Goal: Task Accomplishment & Management: Manage account settings

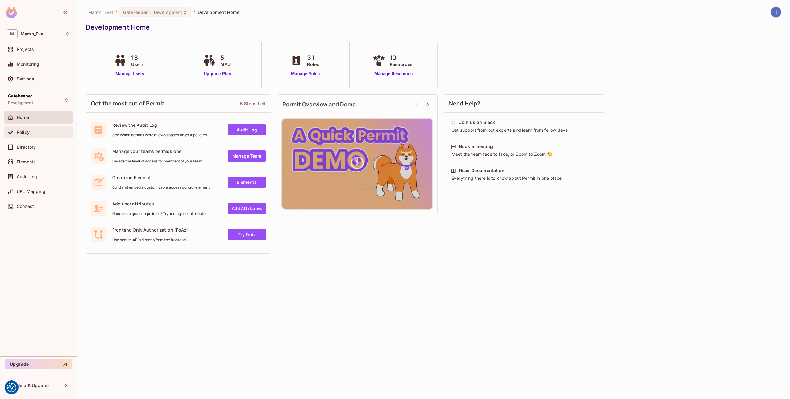
click at [22, 129] on div "Policy" at bounding box center [38, 132] width 63 height 7
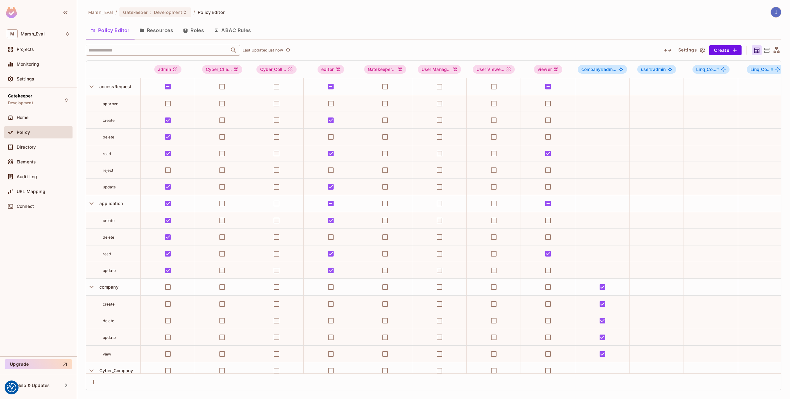
click at [178, 53] on input "text" at bounding box center [157, 50] width 141 height 11
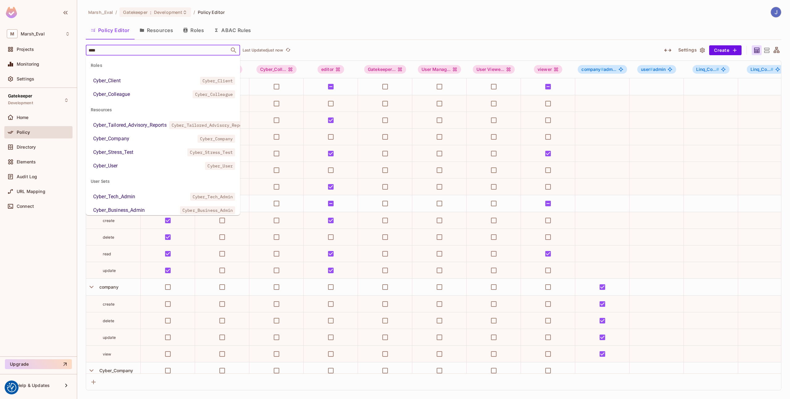
type input "*****"
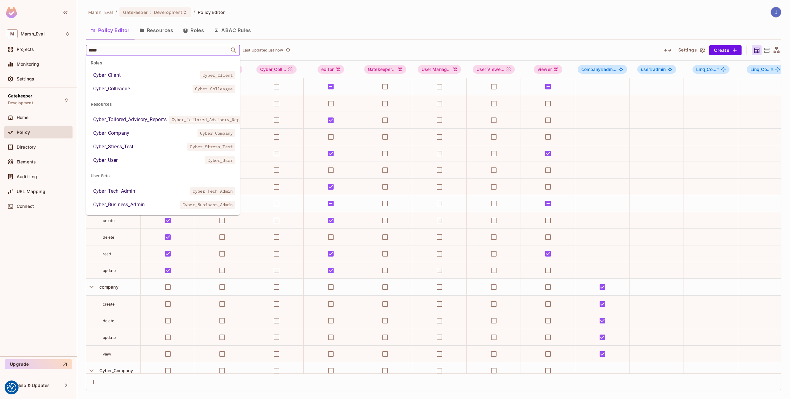
click at [131, 159] on li "Cyber_User Cyber_User" at bounding box center [163, 160] width 154 height 11
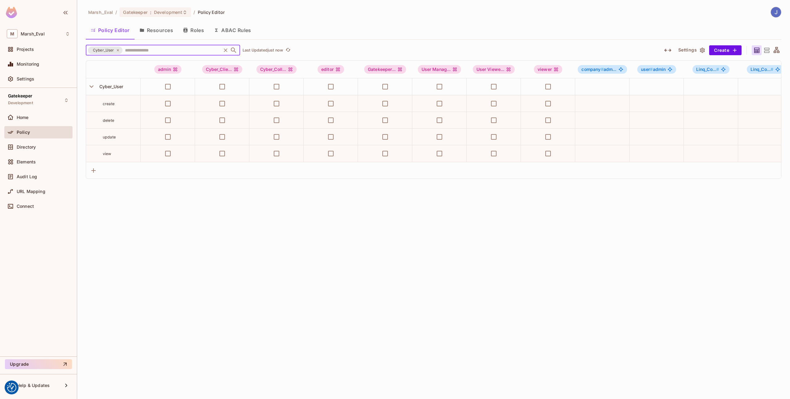
click at [137, 53] on input "text" at bounding box center [171, 50] width 97 height 11
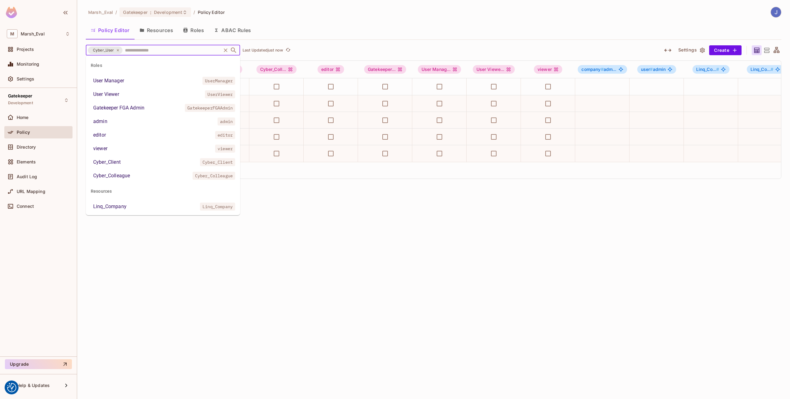
scroll to position [78, 0]
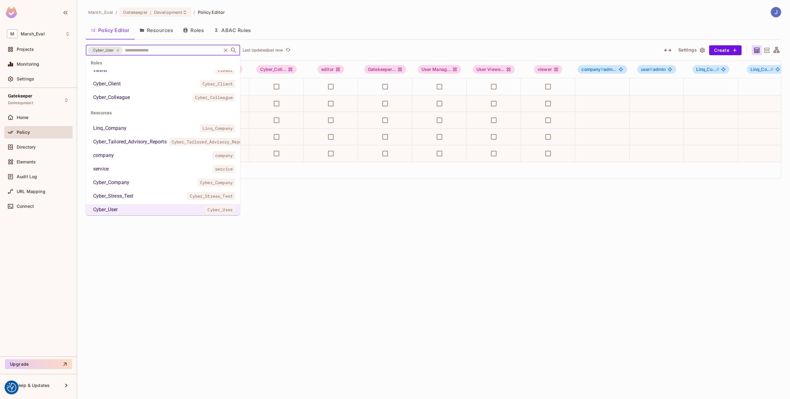
click at [127, 192] on li "Cyber_Stress_Test Cyber_Stress_Test" at bounding box center [163, 196] width 154 height 11
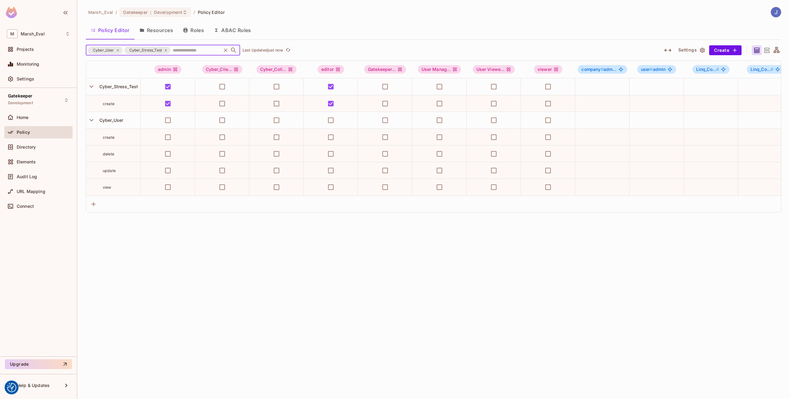
click at [177, 53] on input "text" at bounding box center [195, 50] width 49 height 11
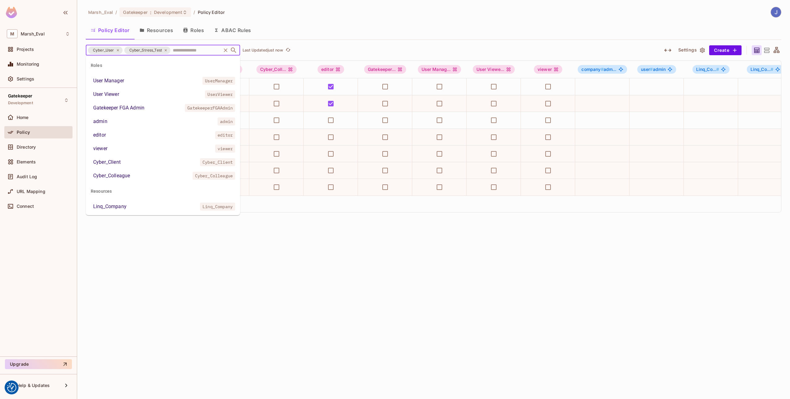
click at [119, 178] on div "Cyber_Colleague" at bounding box center [111, 175] width 37 height 7
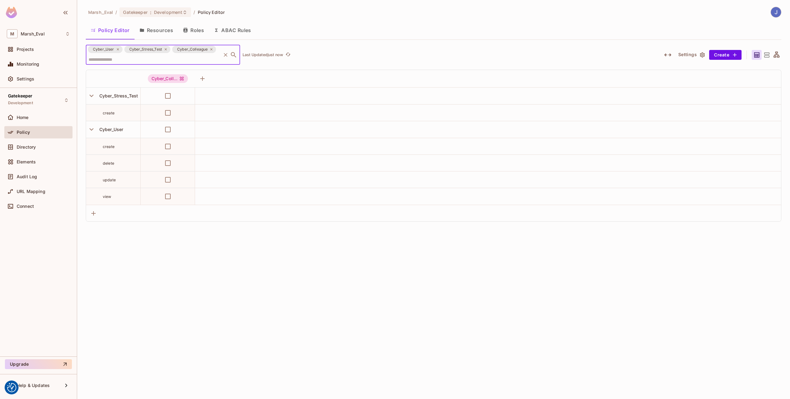
click at [210, 49] on icon at bounding box center [211, 50] width 4 height 4
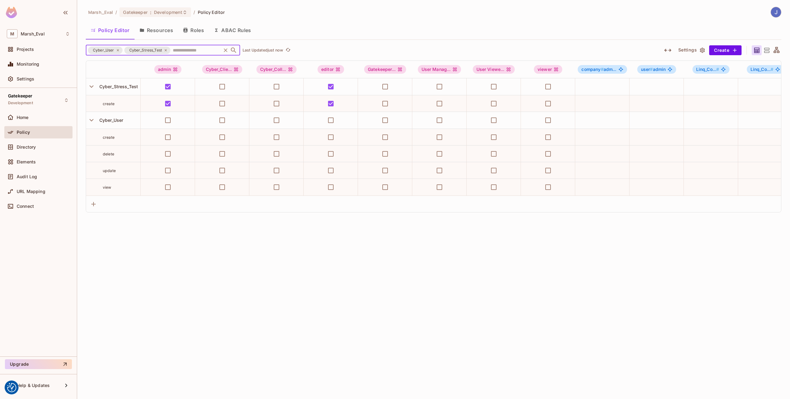
click at [181, 47] on input "text" at bounding box center [195, 50] width 49 height 11
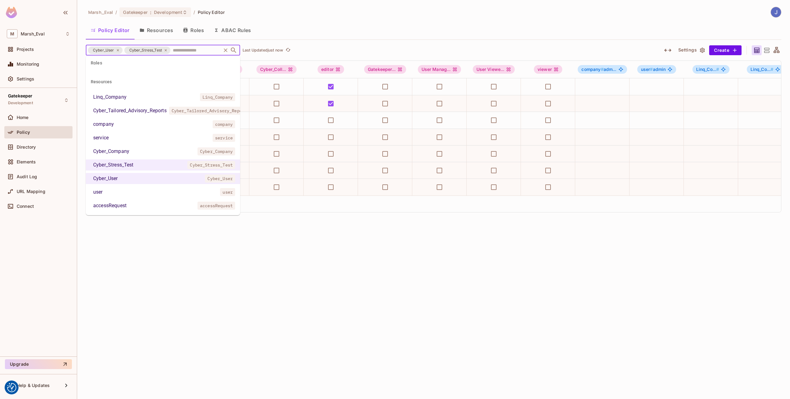
scroll to position [70, 0]
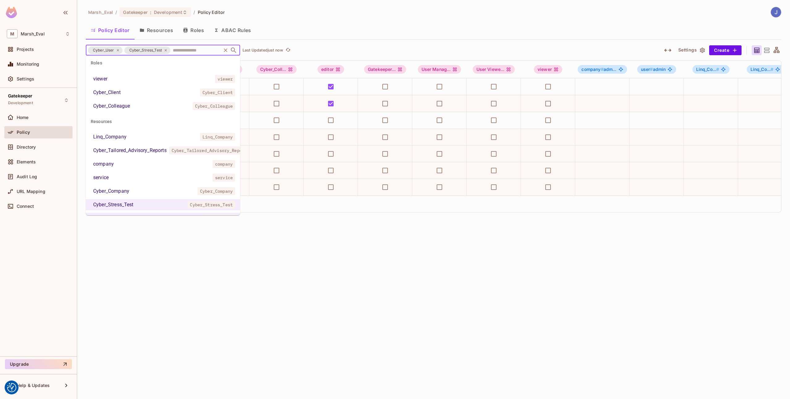
click at [136, 148] on div "Cyber_Tailored_Advisory_Reports" at bounding box center [129, 150] width 73 height 7
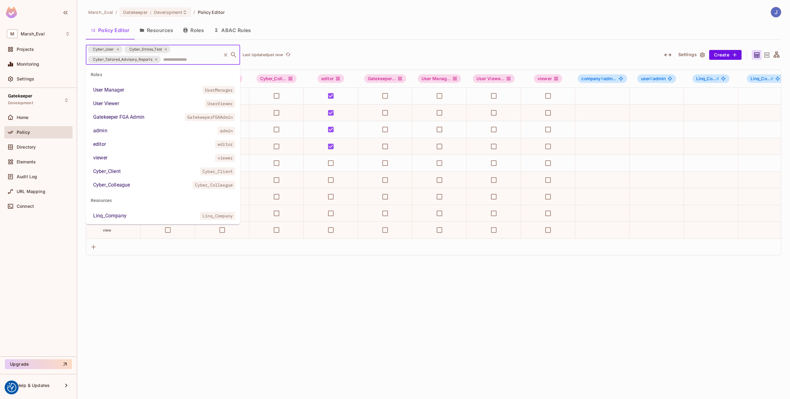
click at [193, 60] on input "text" at bounding box center [191, 59] width 58 height 11
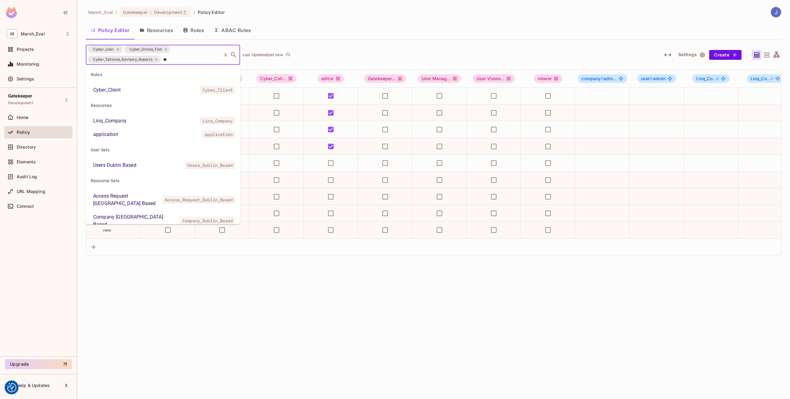
type input "*"
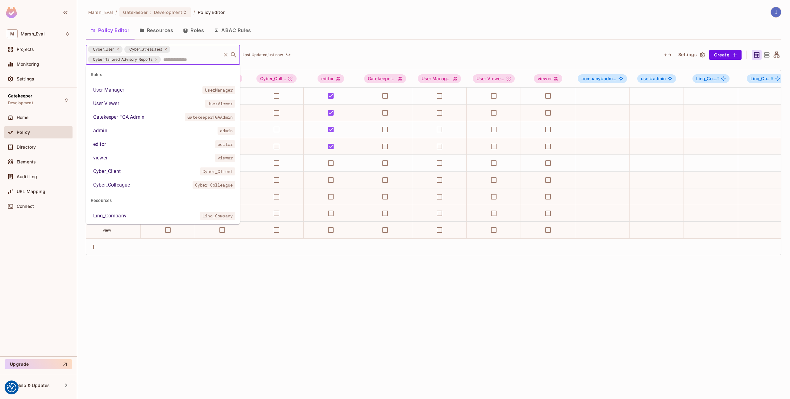
scroll to position [78, 0]
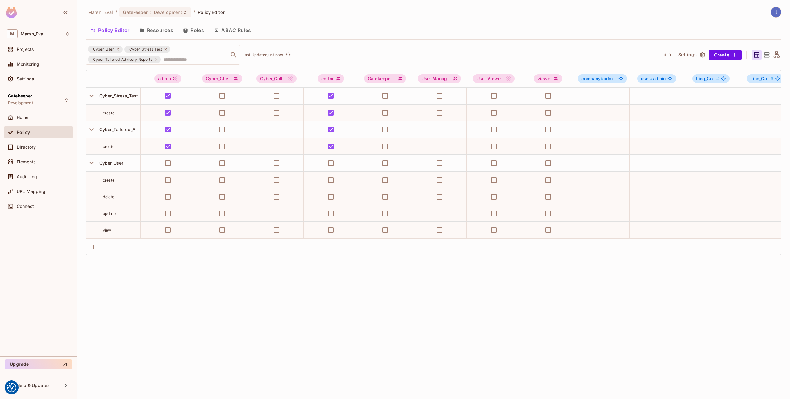
click at [271, 260] on div "Marsh_Eval / Gatekeeper : Development / Policy Editor Policy Editor Resources R…" at bounding box center [433, 199] width 713 height 399
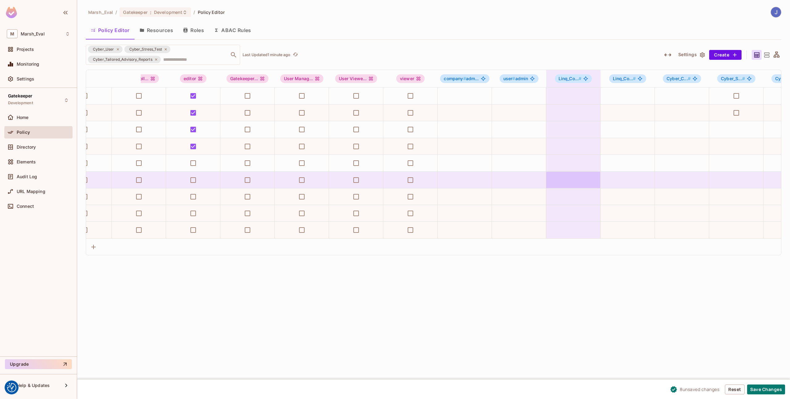
scroll to position [0, 0]
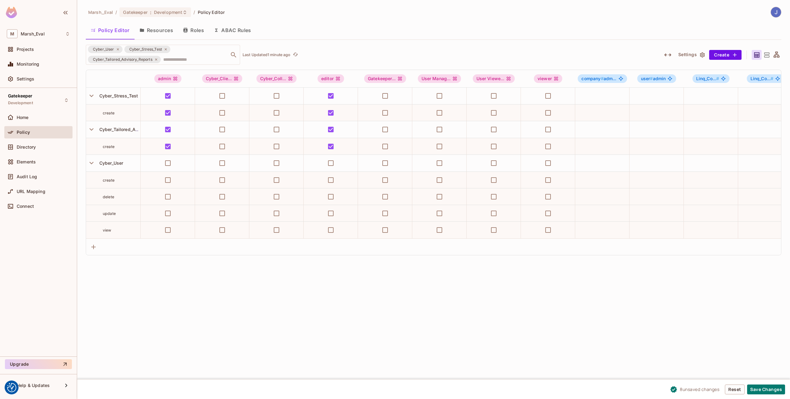
click at [667, 56] on icon "button" at bounding box center [667, 54] width 7 height 7
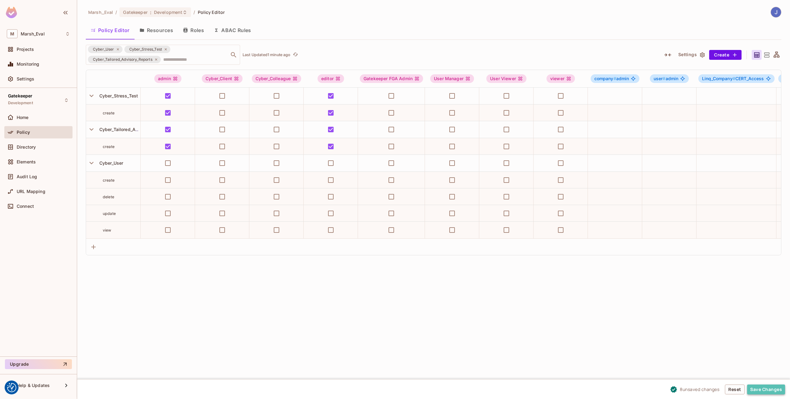
click at [760, 386] on button "Save Changes" at bounding box center [766, 390] width 38 height 10
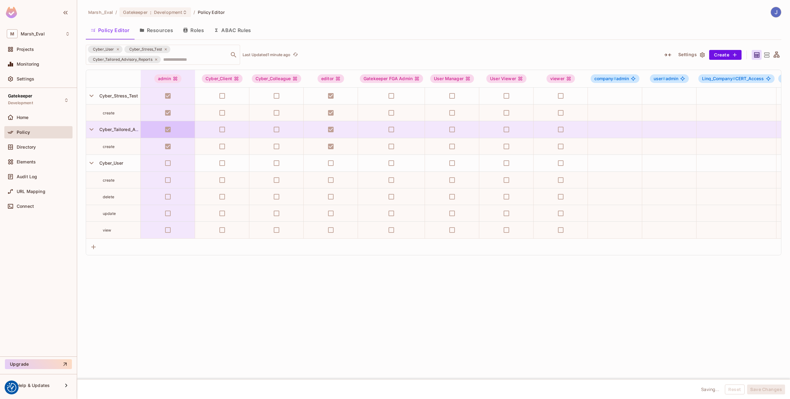
click at [168, 130] on td at bounding box center [168, 129] width 54 height 17
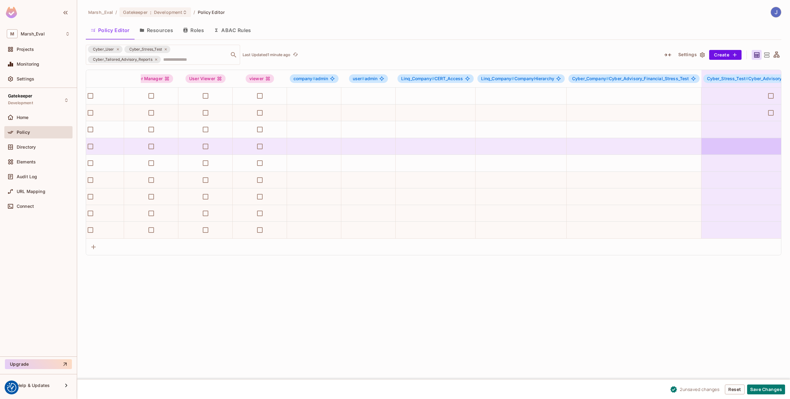
scroll to position [0, 223]
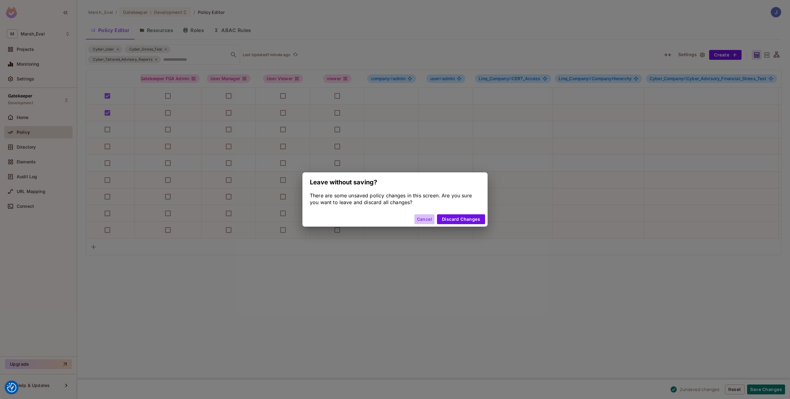
click at [423, 221] on button "Cancel" at bounding box center [424, 219] width 20 height 10
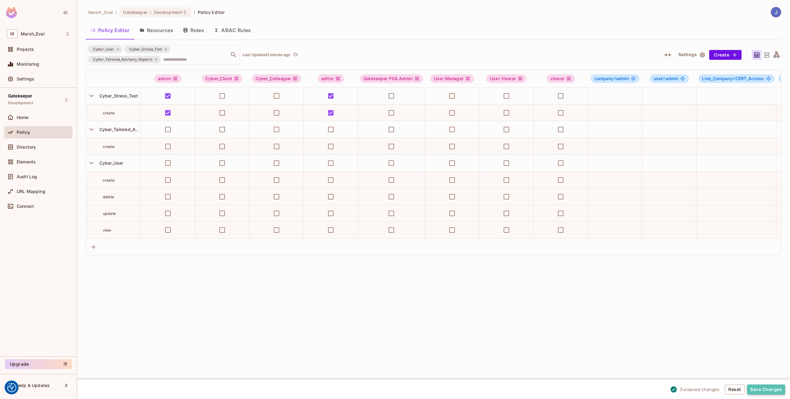
click at [756, 388] on button "Save Changes" at bounding box center [766, 390] width 38 height 10
